Goal: Communication & Community: Answer question/provide support

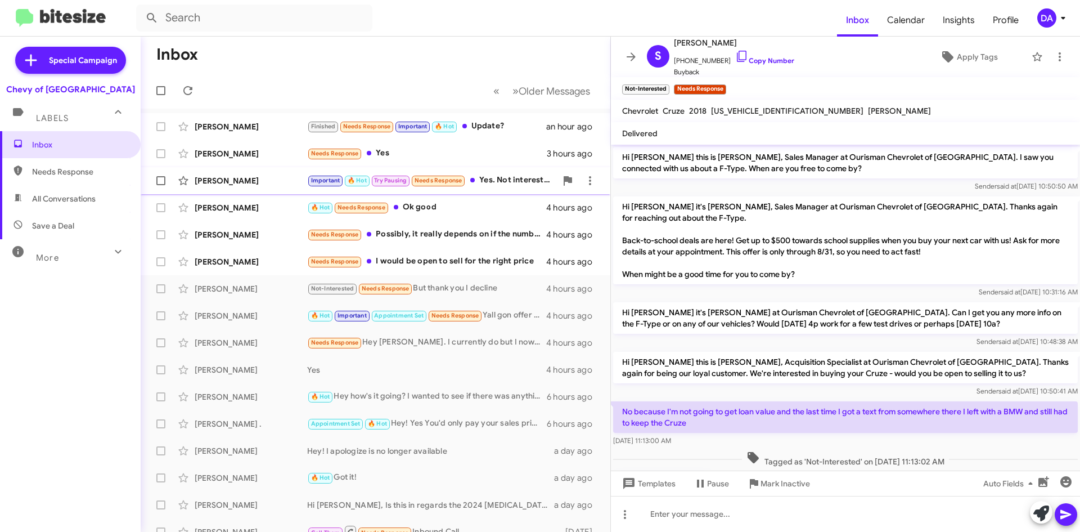
scroll to position [57, 0]
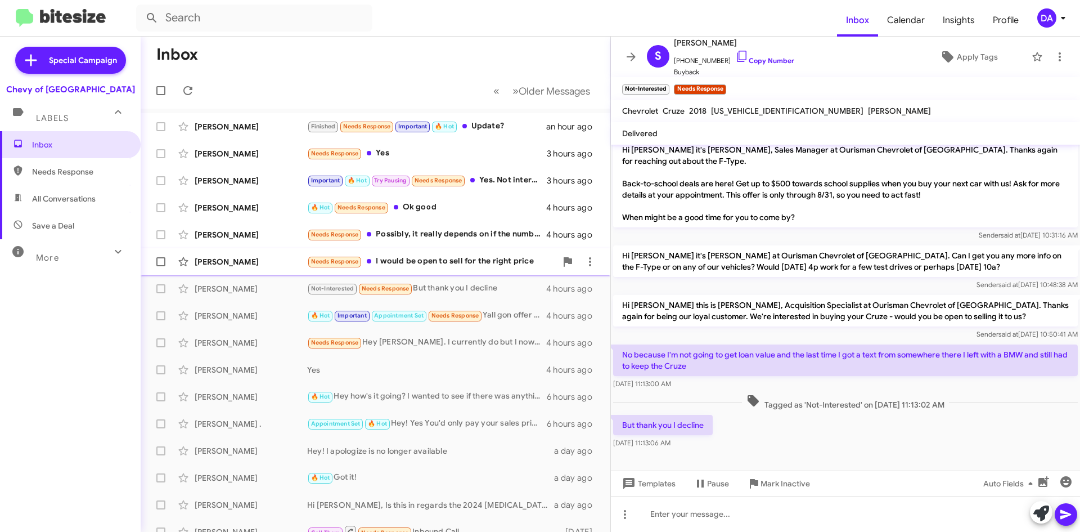
click at [413, 259] on div "Needs Response I would be open to sell for the right price" at bounding box center [431, 261] width 249 height 13
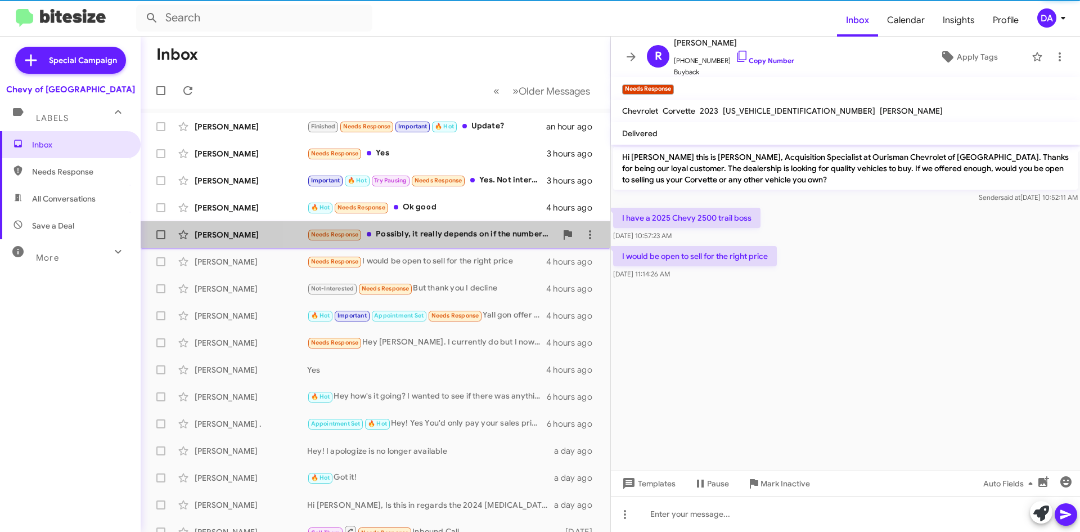
click at [466, 234] on div "Needs Response Possibly, it really depends on if the numbers work for me." at bounding box center [431, 234] width 249 height 13
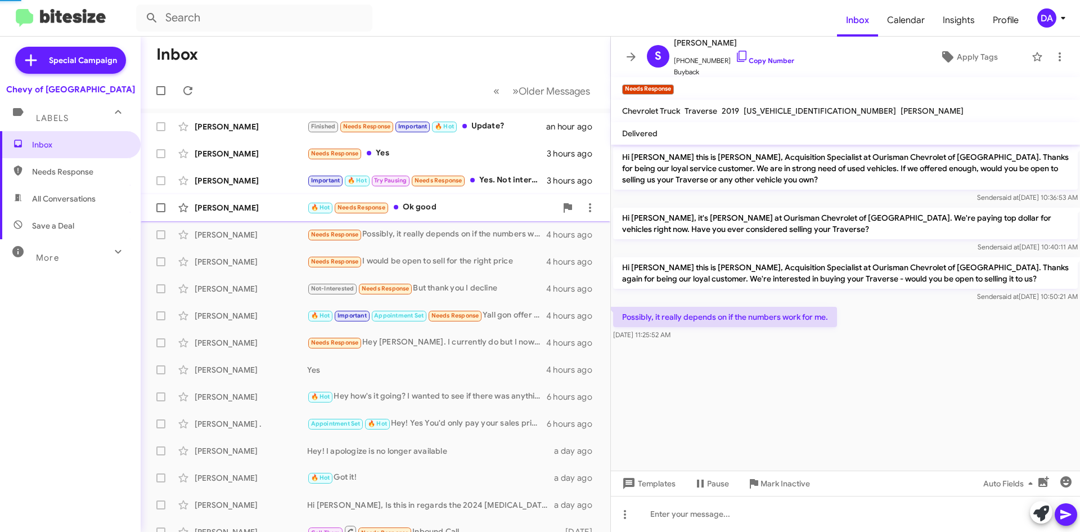
click at [465, 212] on div "🔥 Hot Needs Response Ok good" at bounding box center [431, 207] width 249 height 13
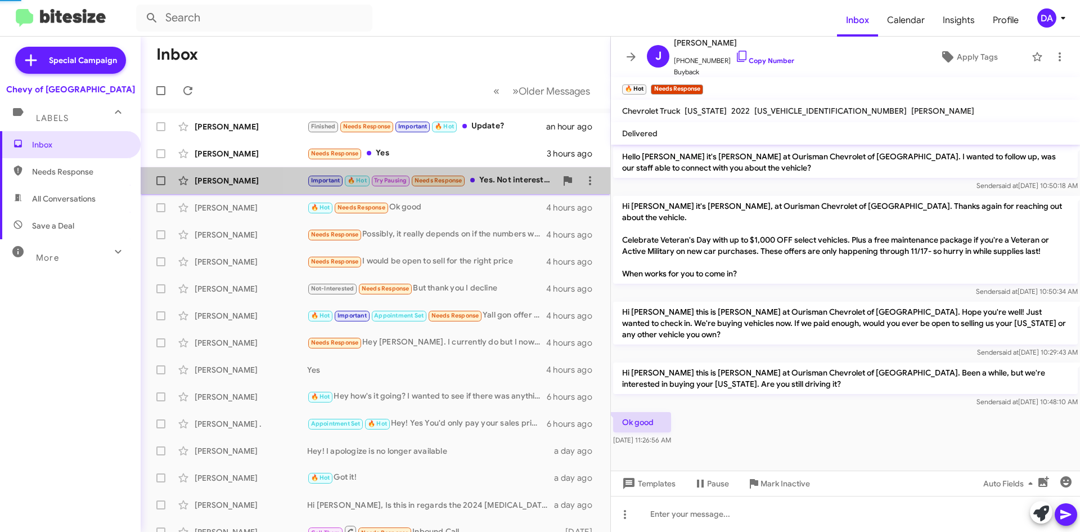
click at [491, 185] on div "Important 🔥 Hot Try Pausing Needs Response Yes. Not interested in selling." at bounding box center [431, 180] width 249 height 13
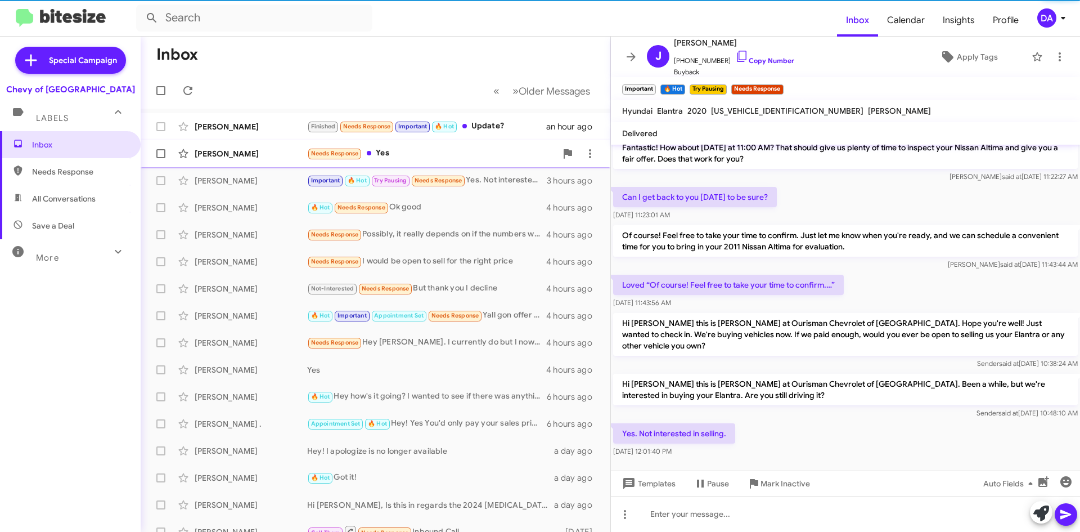
click at [456, 157] on div "Needs Response Yes" at bounding box center [431, 153] width 249 height 13
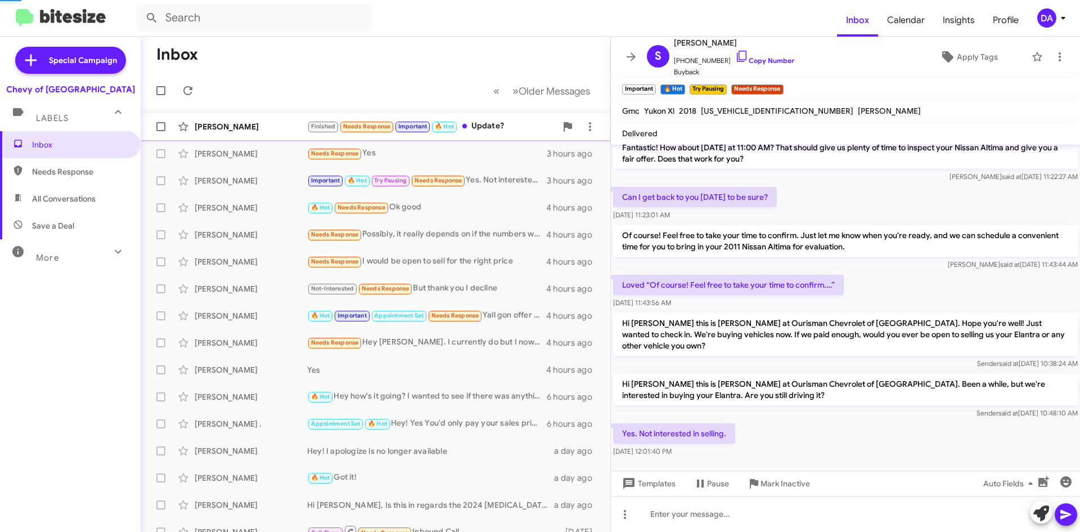
scroll to position [213, 0]
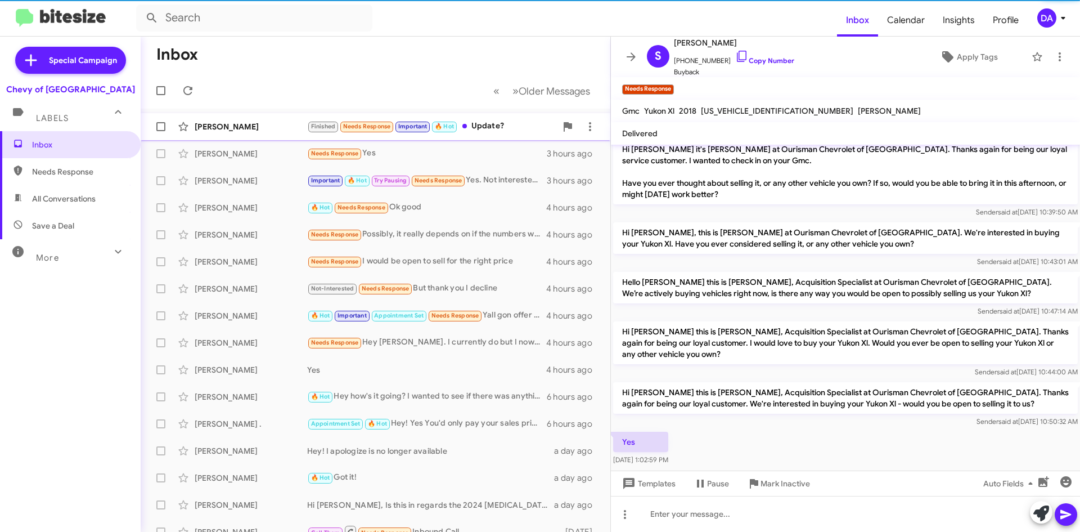
click at [467, 131] on div "Finished Needs Response Important 🔥 Hot Update?" at bounding box center [431, 126] width 249 height 13
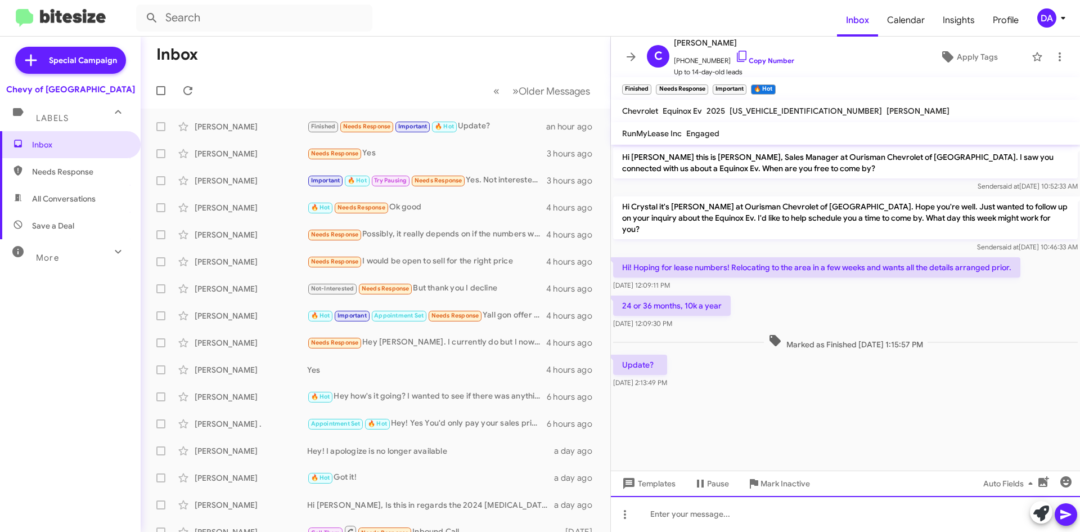
click at [700, 516] on div at bounding box center [845, 514] width 469 height 36
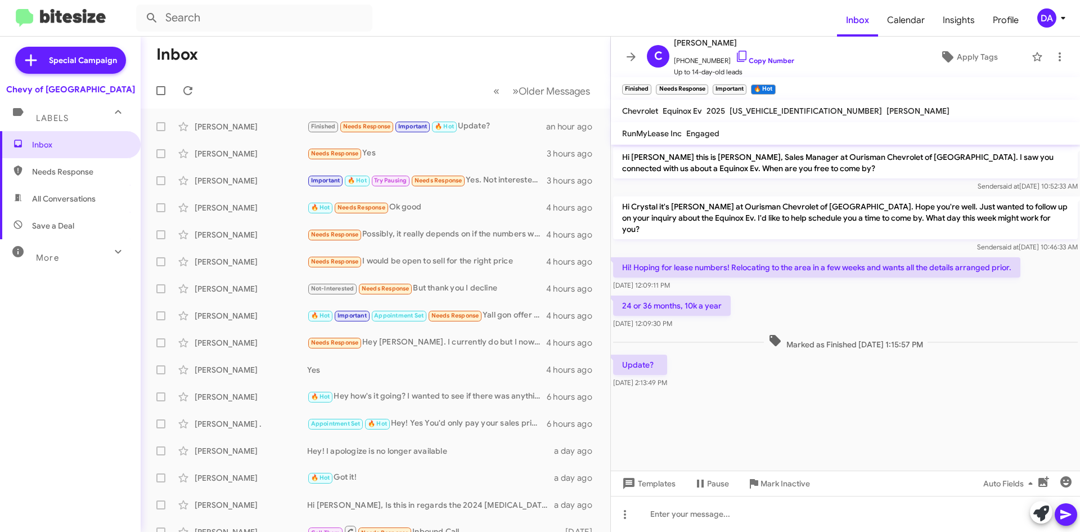
click at [759, 111] on span "[US_VEHICLE_IDENTIFICATION_NUMBER]" at bounding box center [806, 111] width 152 height 10
copy span "[US_VEHICLE_IDENTIFICATION_NUMBER]"
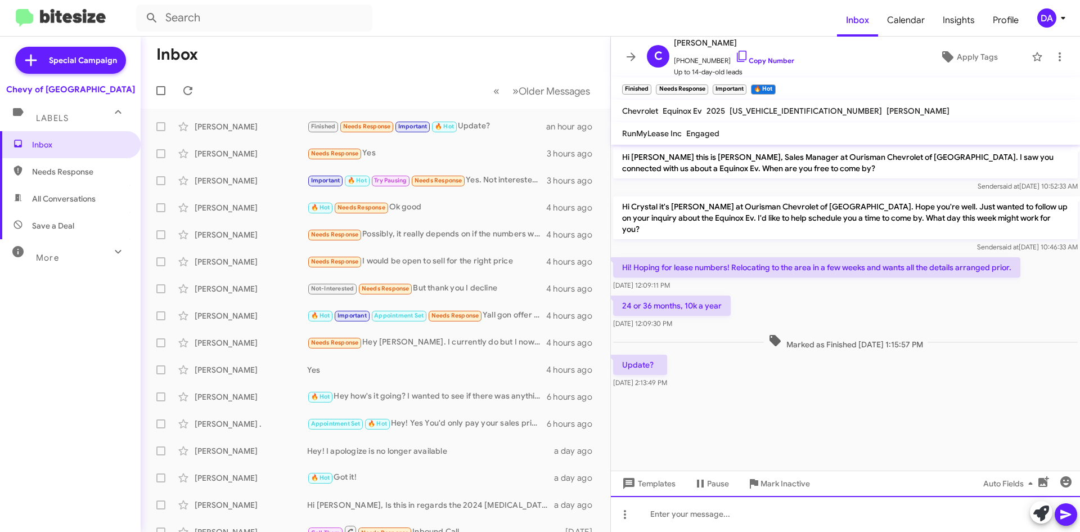
click at [690, 510] on div at bounding box center [845, 514] width 469 height 36
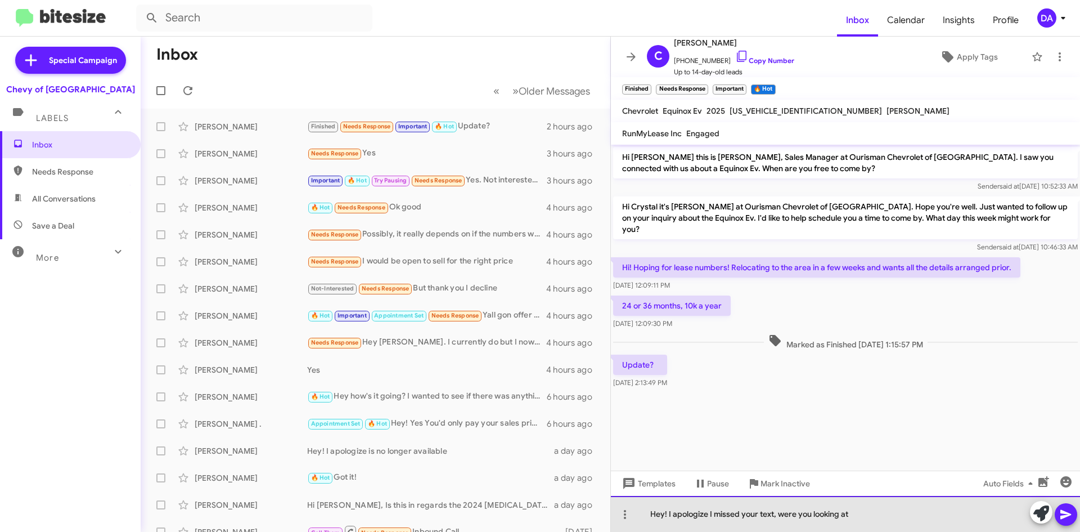
click at [869, 510] on div "Hey! I apologize I missed your text, were you looking at" at bounding box center [845, 514] width 469 height 36
click at [951, 512] on div "Hey! I apologize I missed your text, right now we don't have an equinox ev in s…" at bounding box center [845, 514] width 469 height 36
click at [955, 517] on div "Hey! I apologize I missed your text, right now we don't have an equinox ev in s…" at bounding box center [845, 514] width 469 height 36
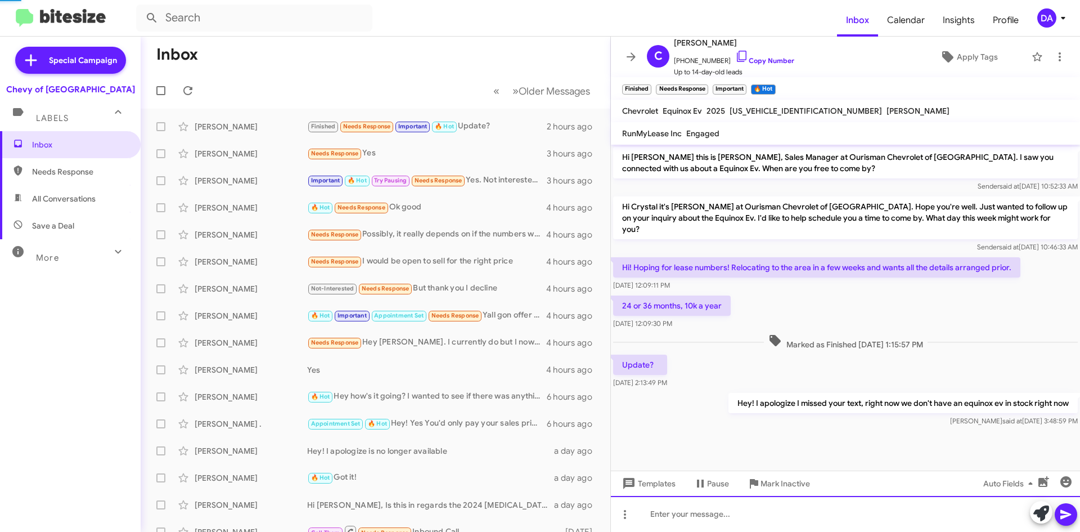
scroll to position [8, 0]
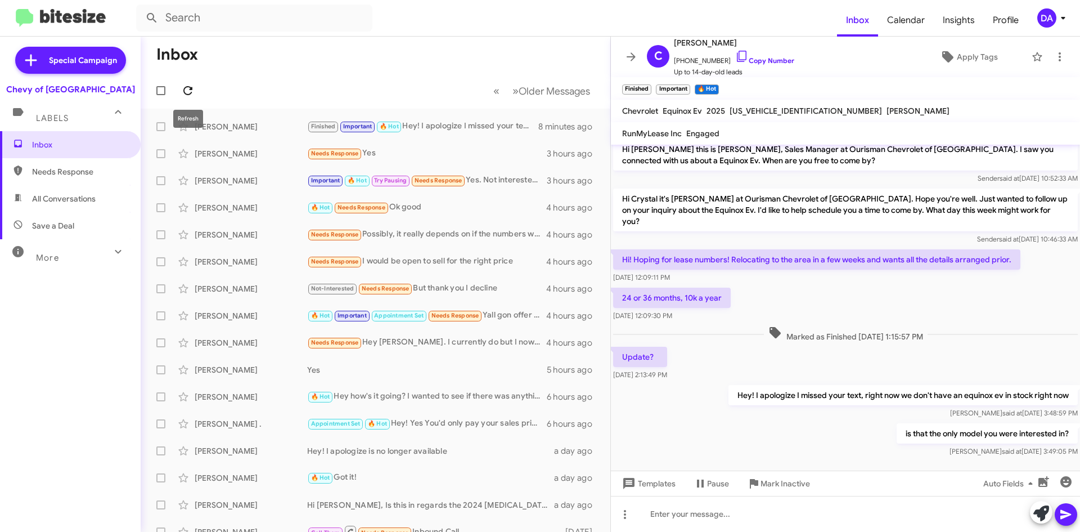
click at [181, 84] on icon at bounding box center [188, 91] width 14 height 14
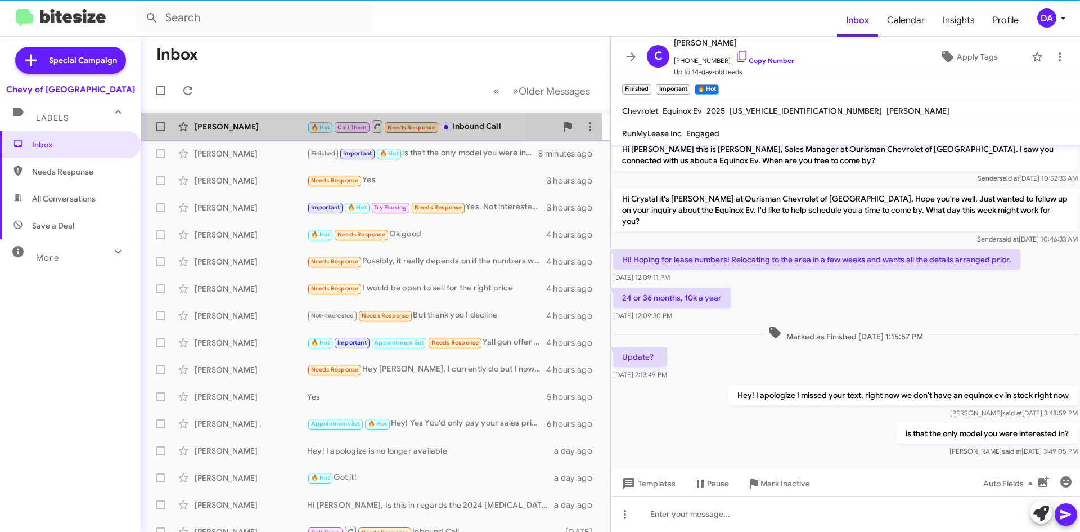
click at [278, 132] on div "[PERSON_NAME]" at bounding box center [251, 126] width 113 height 11
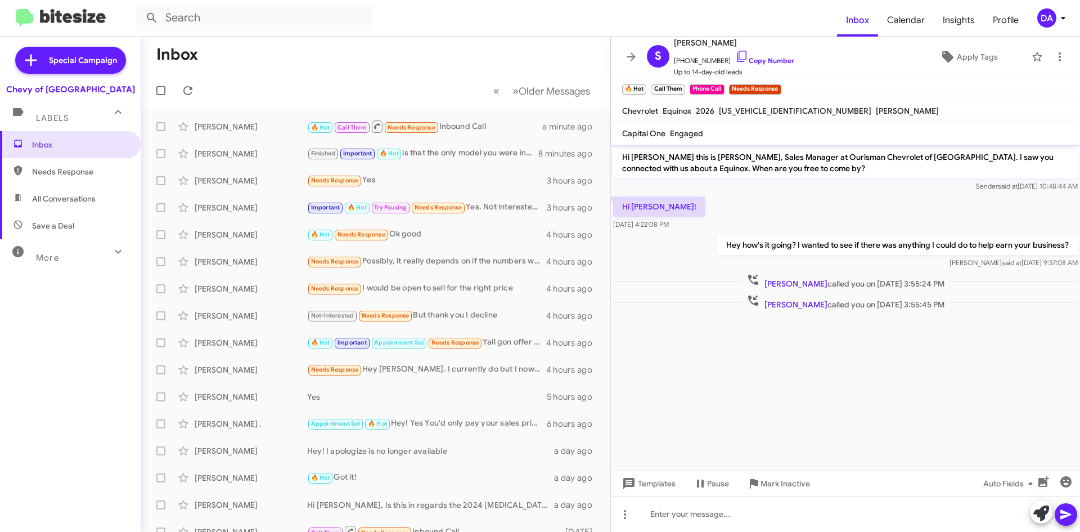
click at [770, 109] on span "[US_VEHICLE_IDENTIFICATION_NUMBER]" at bounding box center [795, 111] width 152 height 10
click at [771, 109] on span "[US_VEHICLE_IDENTIFICATION_NUMBER]" at bounding box center [795, 111] width 152 height 10
copy span "[US_VEHICLE_IDENTIFICATION_NUMBER]"
click at [773, 61] on link "Copy Number" at bounding box center [764, 60] width 59 height 8
copy span "[US_VEHICLE_IDENTIFICATION_NUMBER]"
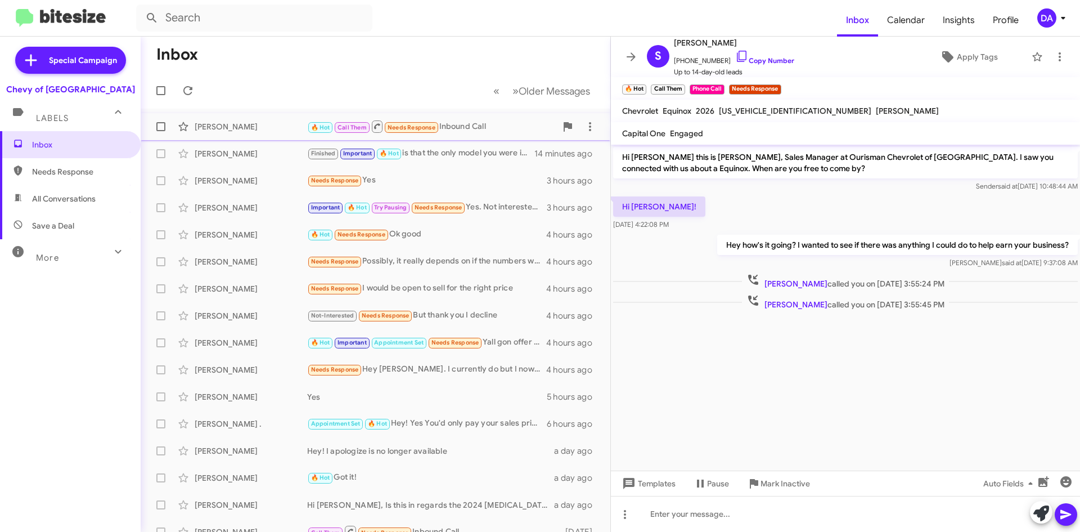
click at [233, 122] on div "[PERSON_NAME]" at bounding box center [251, 126] width 113 height 11
click at [771, 474] on span "Mark Inactive" at bounding box center [786, 483] width 50 height 20
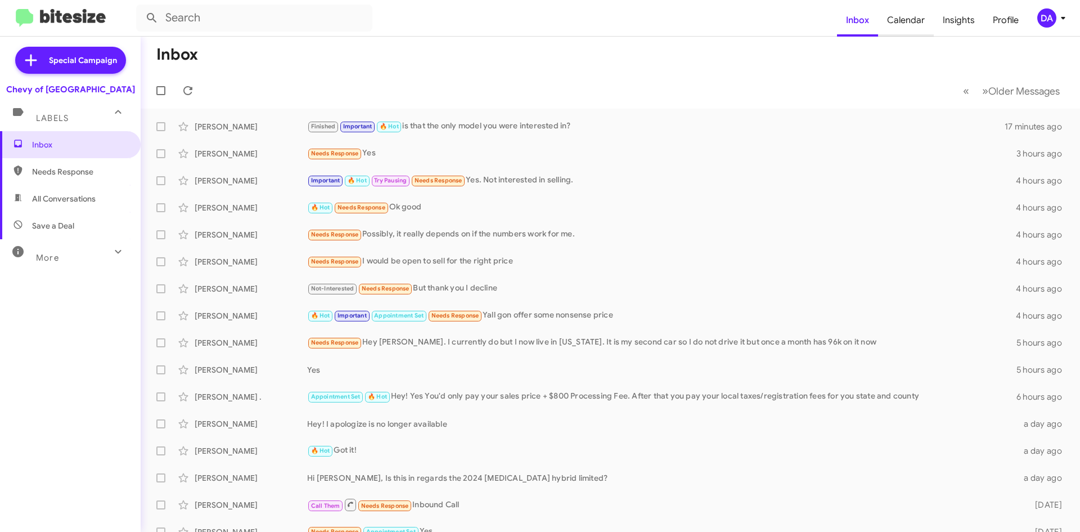
drag, startPoint x: 922, startPoint y: 19, endPoint x: 916, endPoint y: 22, distance: 6.6
click at [922, 19] on span "Calendar" at bounding box center [906, 20] width 56 height 33
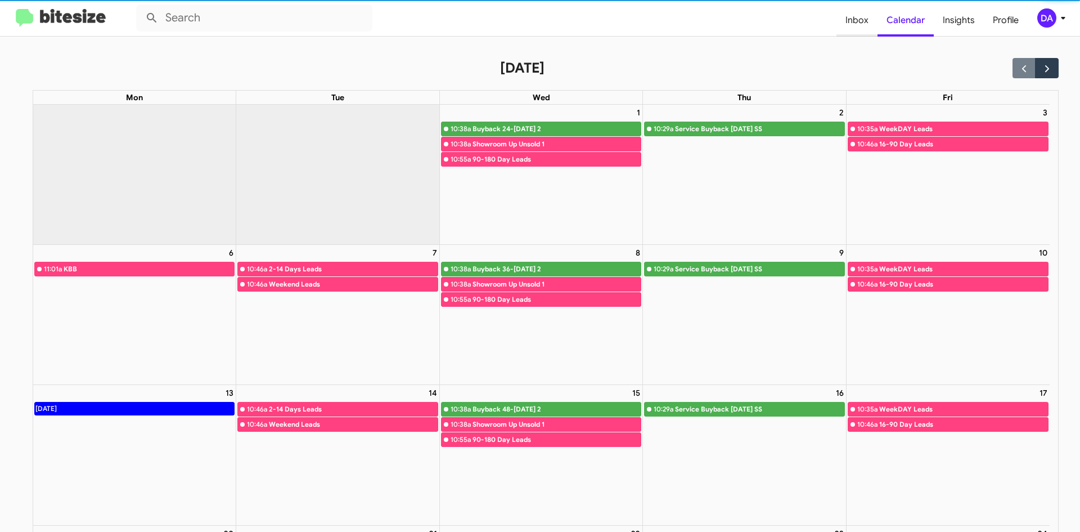
click at [845, 25] on span "Inbox" at bounding box center [856, 20] width 41 height 33
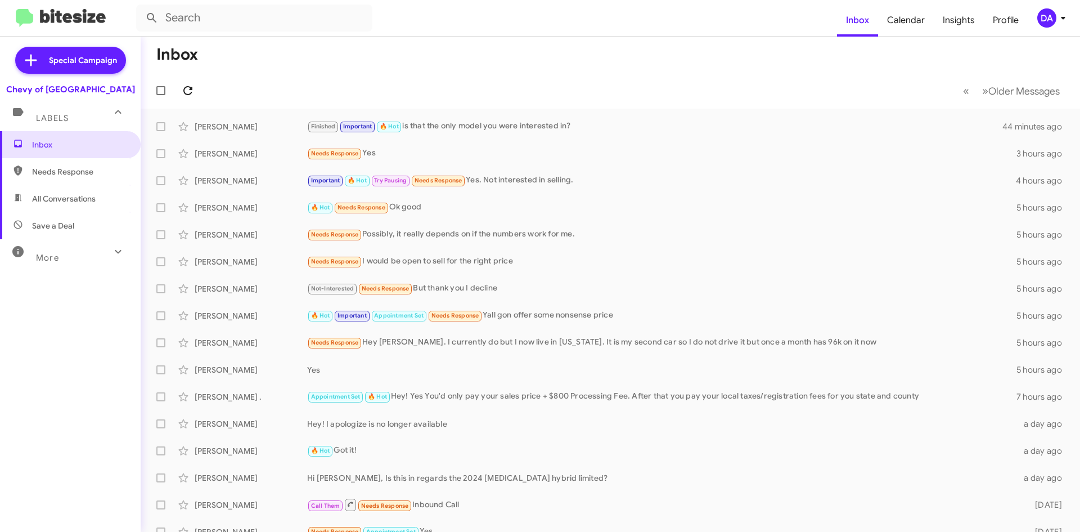
click at [195, 93] on span at bounding box center [188, 91] width 23 height 14
